Goal: Task Accomplishment & Management: Complete application form

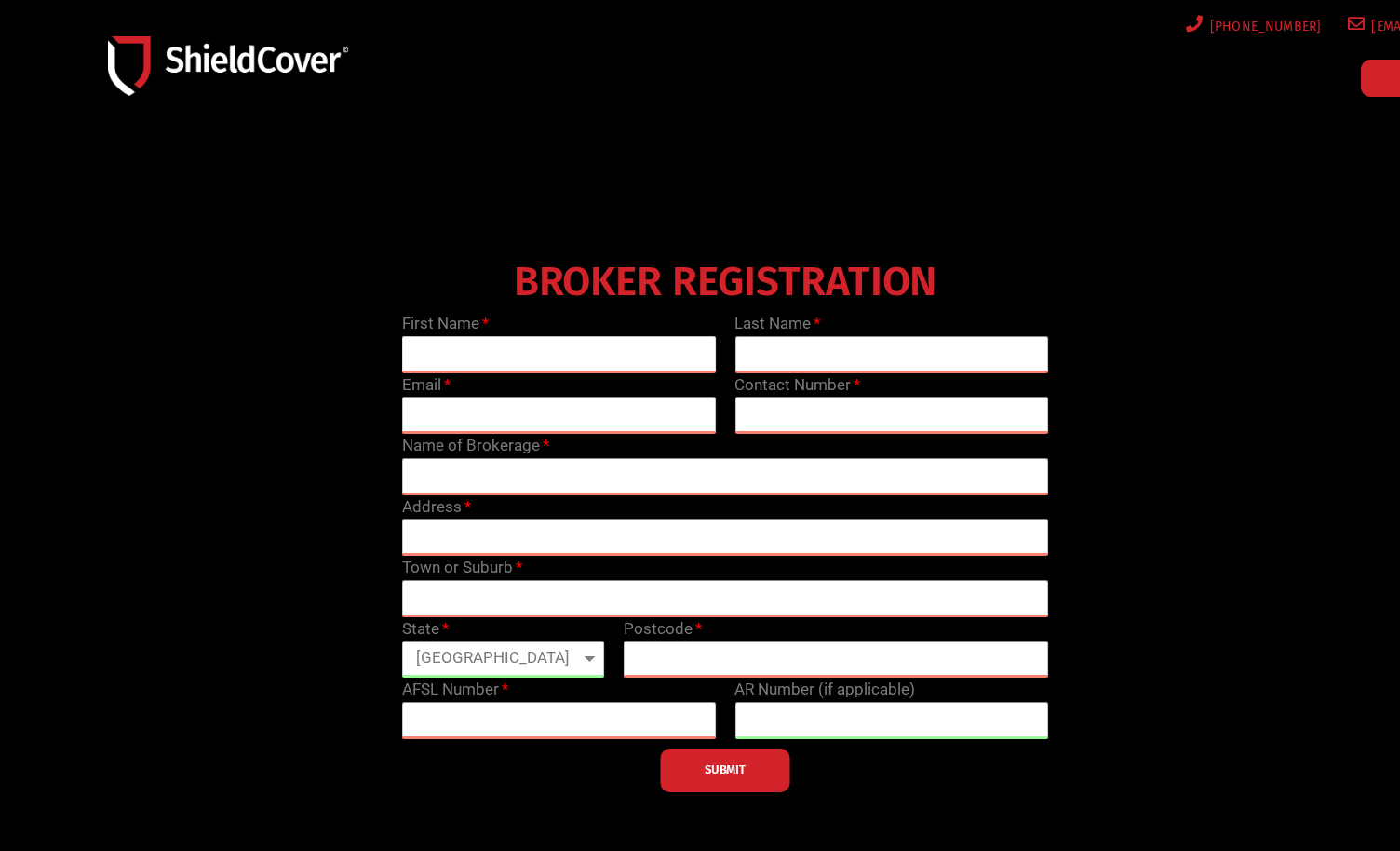
click at [589, 358] on input "text" at bounding box center [559, 354] width 314 height 37
type input "[PERSON_NAME]"
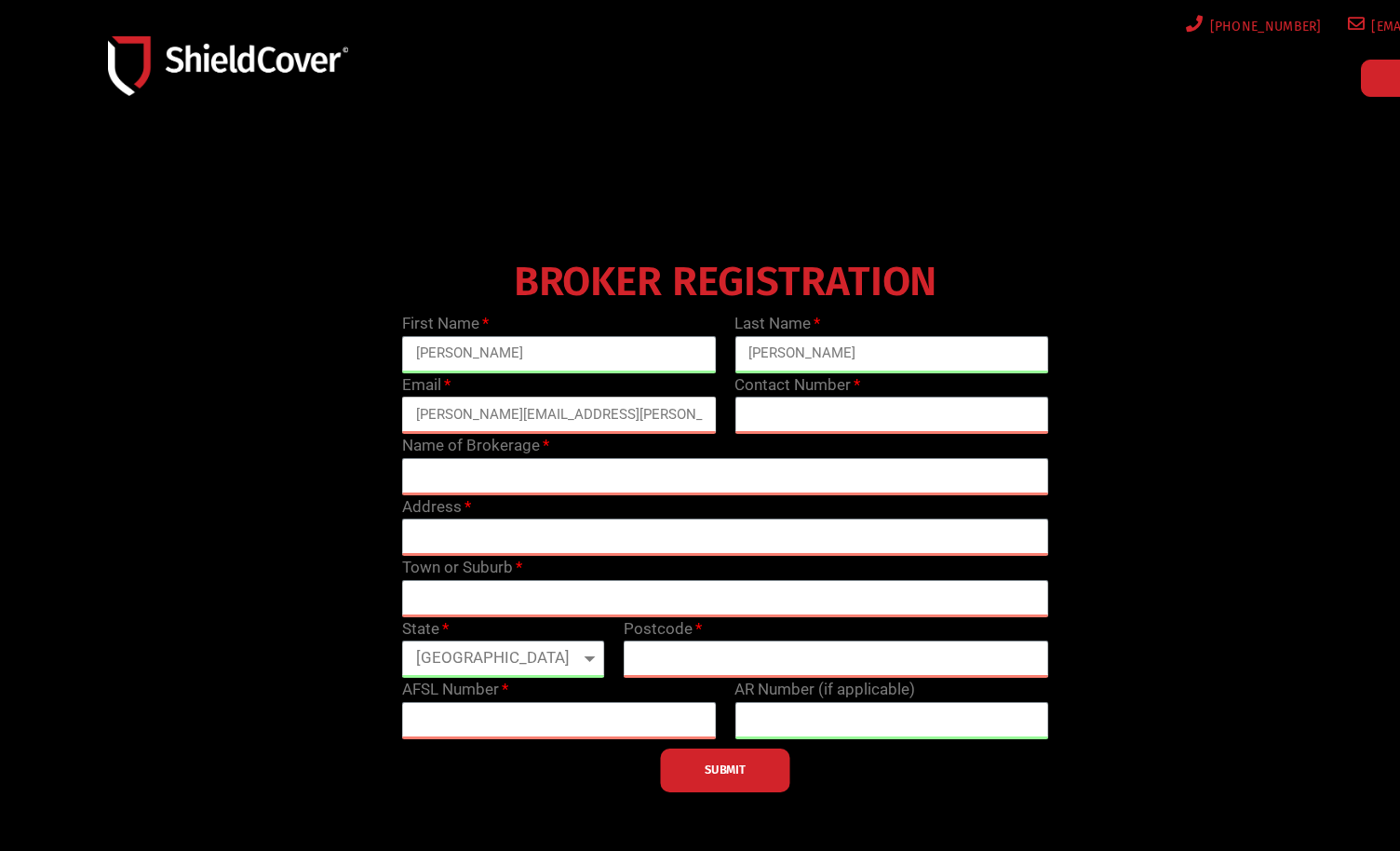
type input "[PERSON_NAME][EMAIL_ADDRESS][PERSON_NAME][DOMAIN_NAME]"
drag, startPoint x: 916, startPoint y: 418, endPoint x: 230, endPoint y: 388, distance: 686.7
click at [235, 389] on div "BROKER REGISTRATION First Name [PERSON_NAME] Last Name [PERSON_NAME] Email [PER…" at bounding box center [725, 522] width 1331 height 540
type input "0428 033 020"
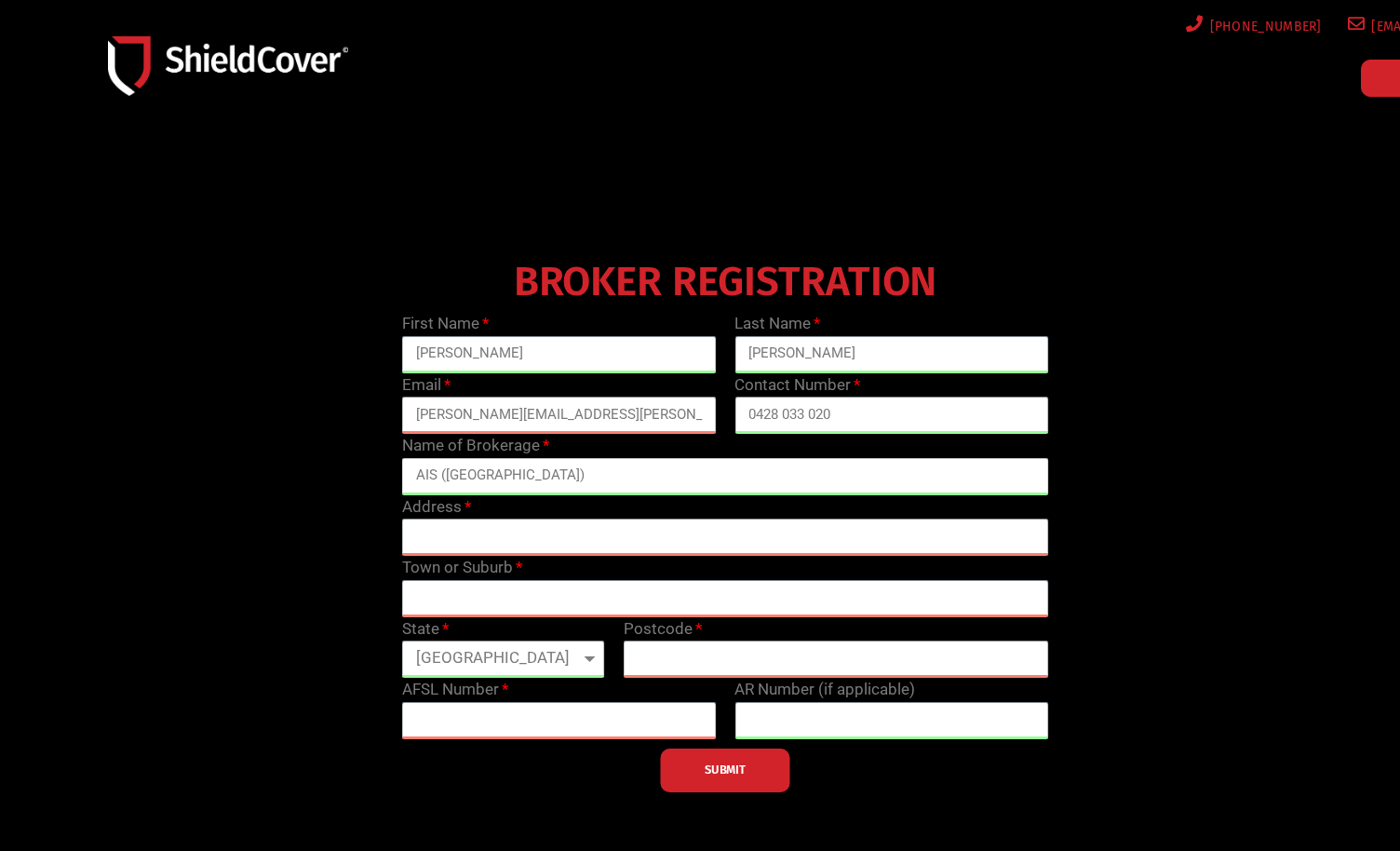
type input "AIS ([GEOGRAPHIC_DATA])"
type input "[STREET_ADDRESS]"
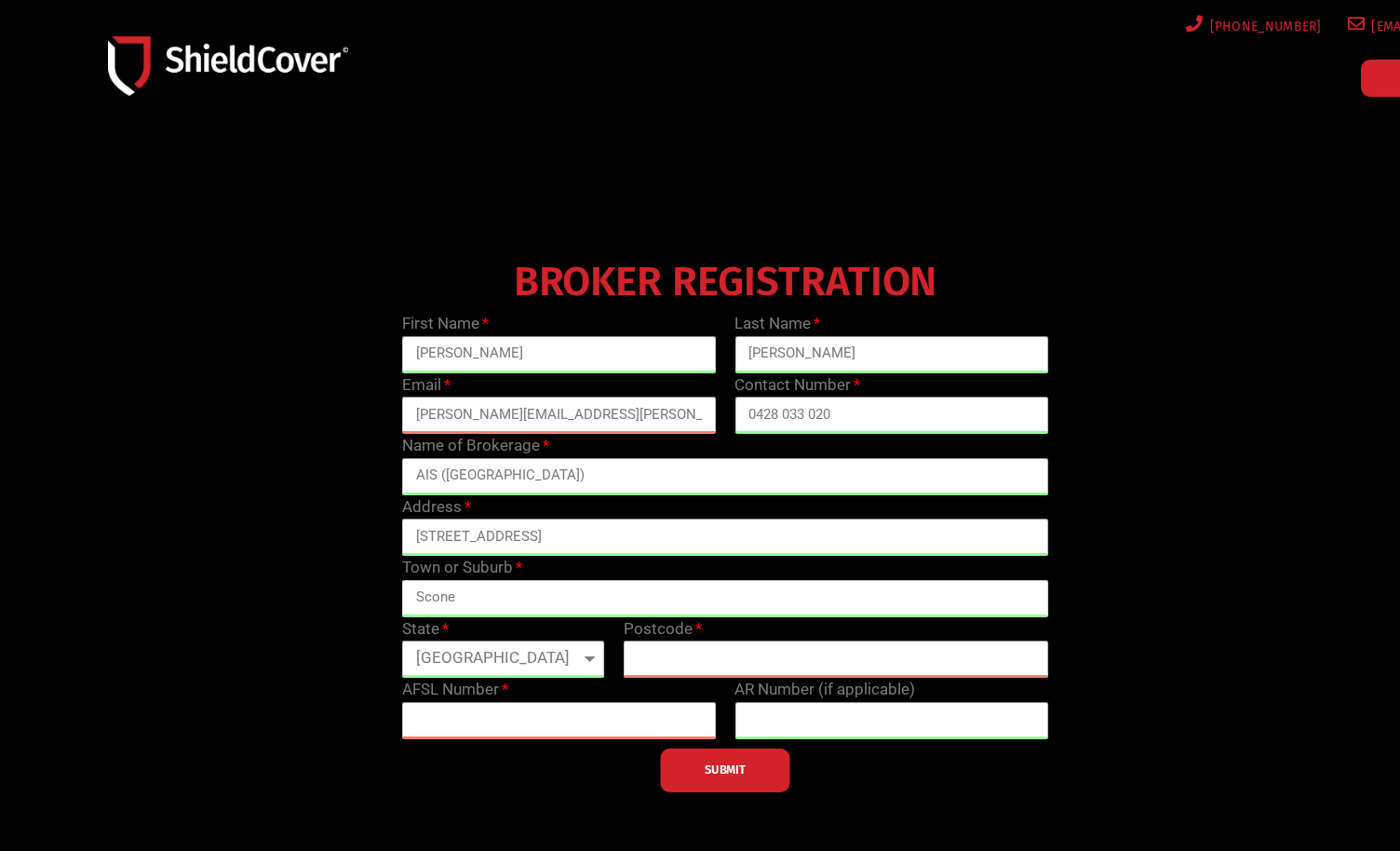
type input "Scone"
select select "[GEOGRAPHIC_DATA]"
type input "2337"
click at [493, 706] on input "text" at bounding box center [559, 719] width 314 height 37
paste input "238433"
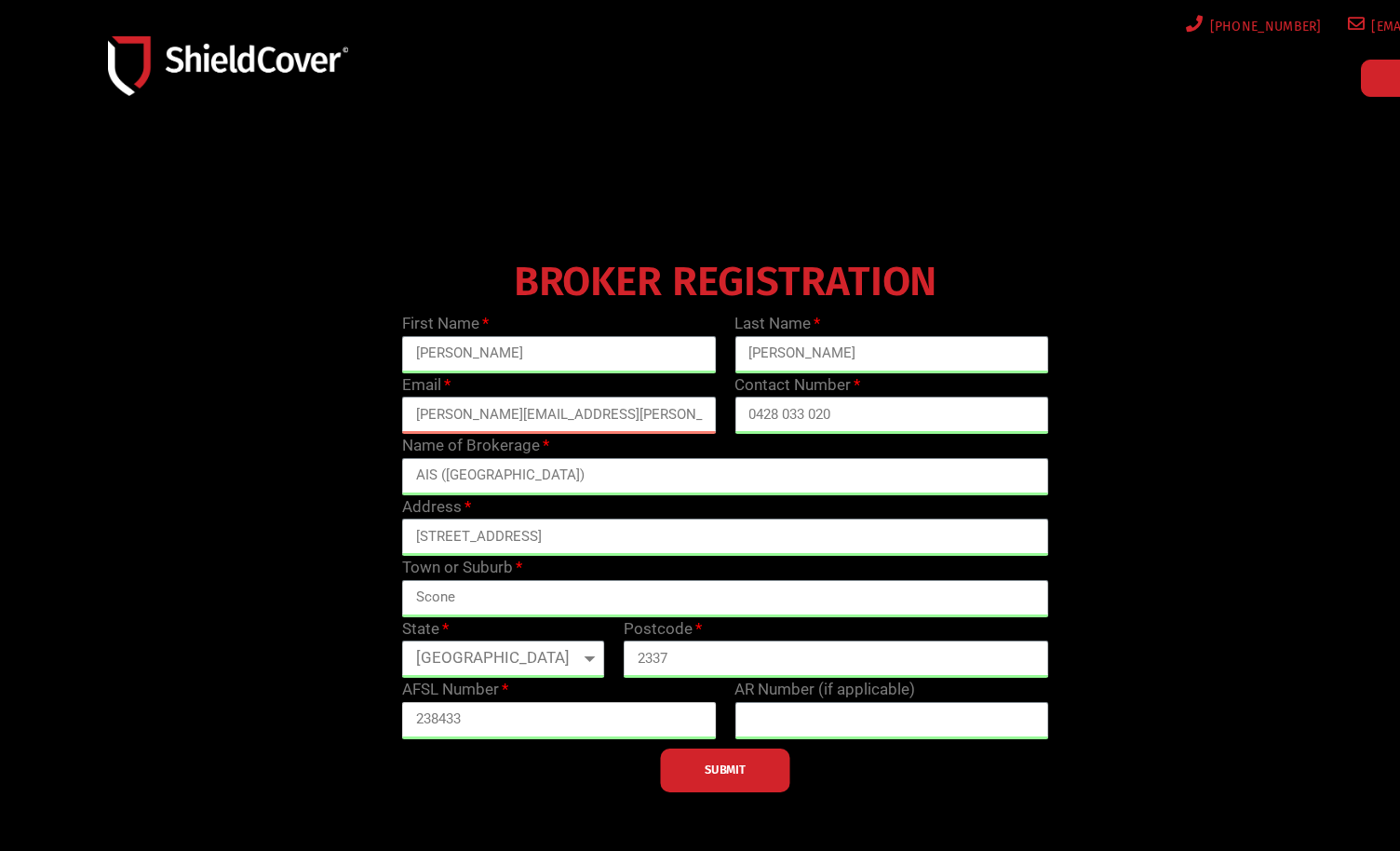
type input "238433"
click at [848, 717] on input "text" at bounding box center [891, 719] width 314 height 37
type input "1251887"
click at [769, 777] on button "SUBMIT" at bounding box center [724, 770] width 131 height 44
